Goal: Transaction & Acquisition: Purchase product/service

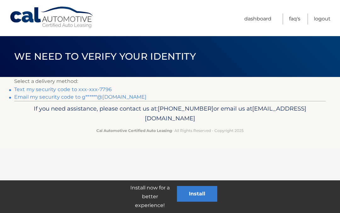
click at [105, 90] on link "Text my security code to xxx-xxx-7796" at bounding box center [63, 90] width 98 height 6
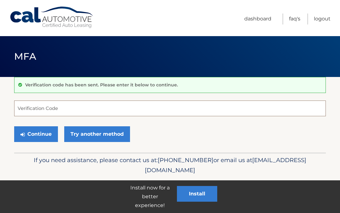
click at [35, 111] on input "Verification Code" at bounding box center [169, 109] width 311 height 16
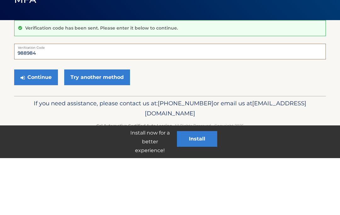
type input "988984"
click at [40, 126] on button "Continue" at bounding box center [36, 134] width 44 height 16
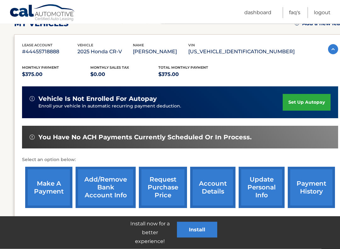
scroll to position [96, 0]
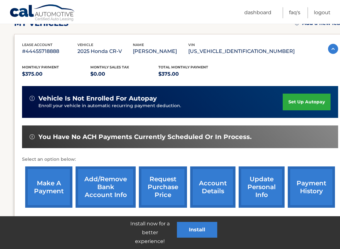
click at [47, 183] on link "make a payment" at bounding box center [48, 186] width 47 height 41
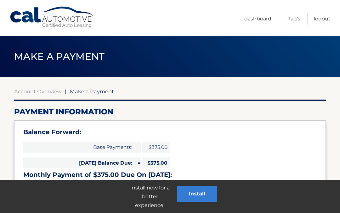
select select "YmRkMDk3MGEtMjEyOC00NWVmLWE1OTEtOWI5ZDdmNDY4NzE3"
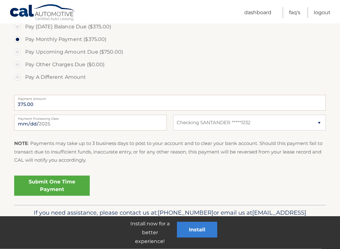
scroll to position [224, 0]
click at [57, 182] on link "Submit One Time Payment" at bounding box center [51, 185] width 75 height 20
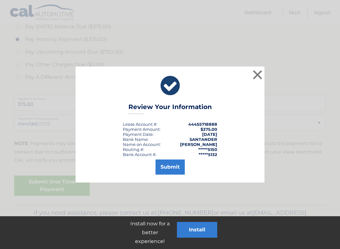
click at [175, 165] on button "Submit" at bounding box center [169, 166] width 29 height 15
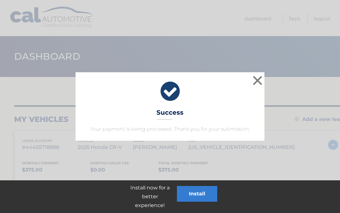
click at [257, 80] on button "×" at bounding box center [257, 80] width 13 height 13
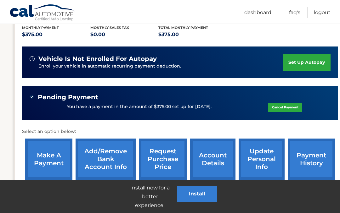
scroll to position [137, 0]
